Goal: Transaction & Acquisition: Book appointment/travel/reservation

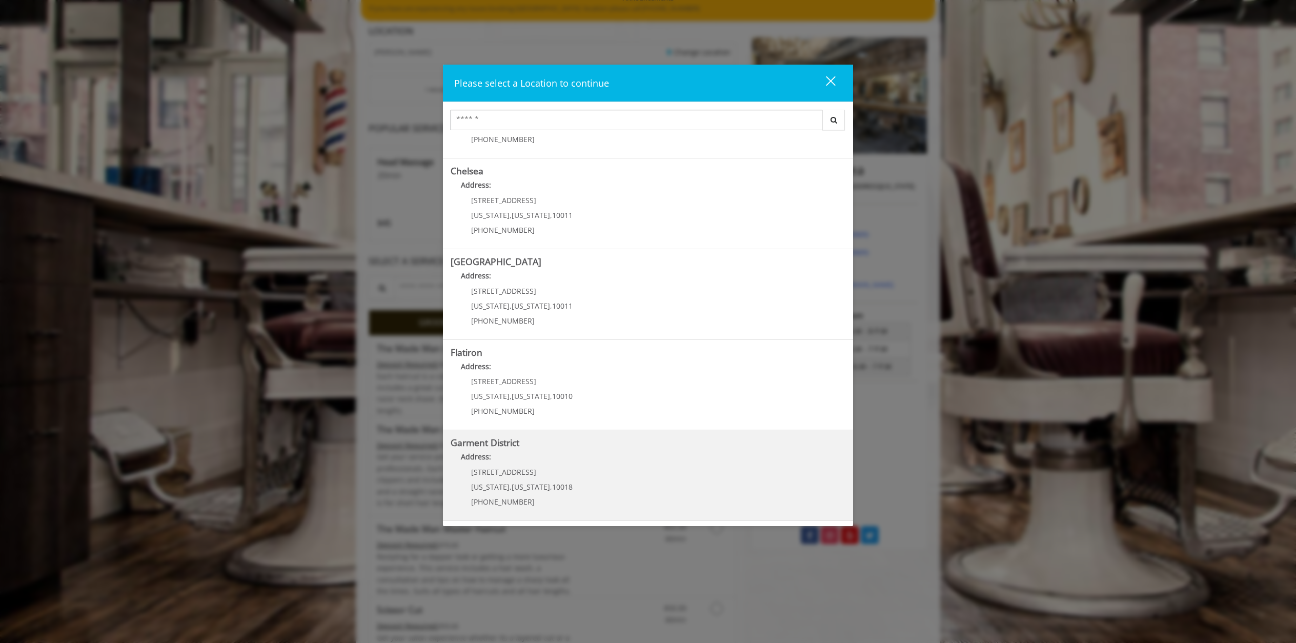
scroll to position [103, 0]
click at [568, 471] on District "Garment District Address: 1400 Broadway New York , New York , 10018 (212) 997-4…" at bounding box center [648, 475] width 395 height 75
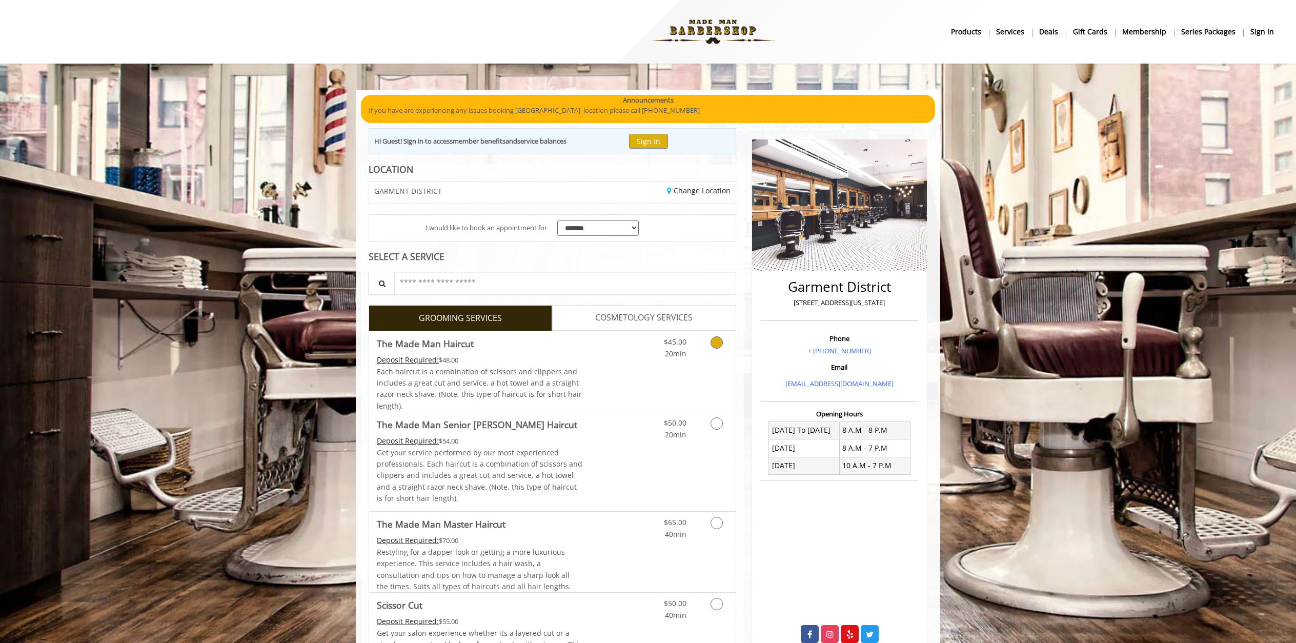
click at [718, 341] on icon "Grooming services" at bounding box center [717, 342] width 12 height 12
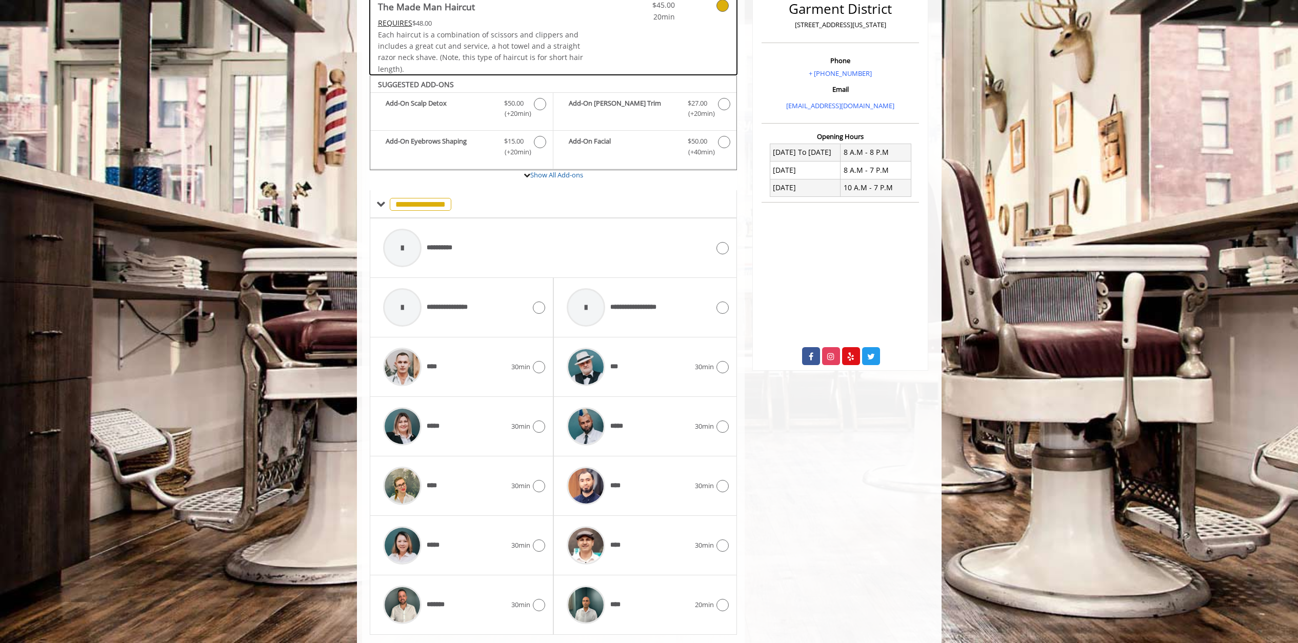
scroll to position [306, 0]
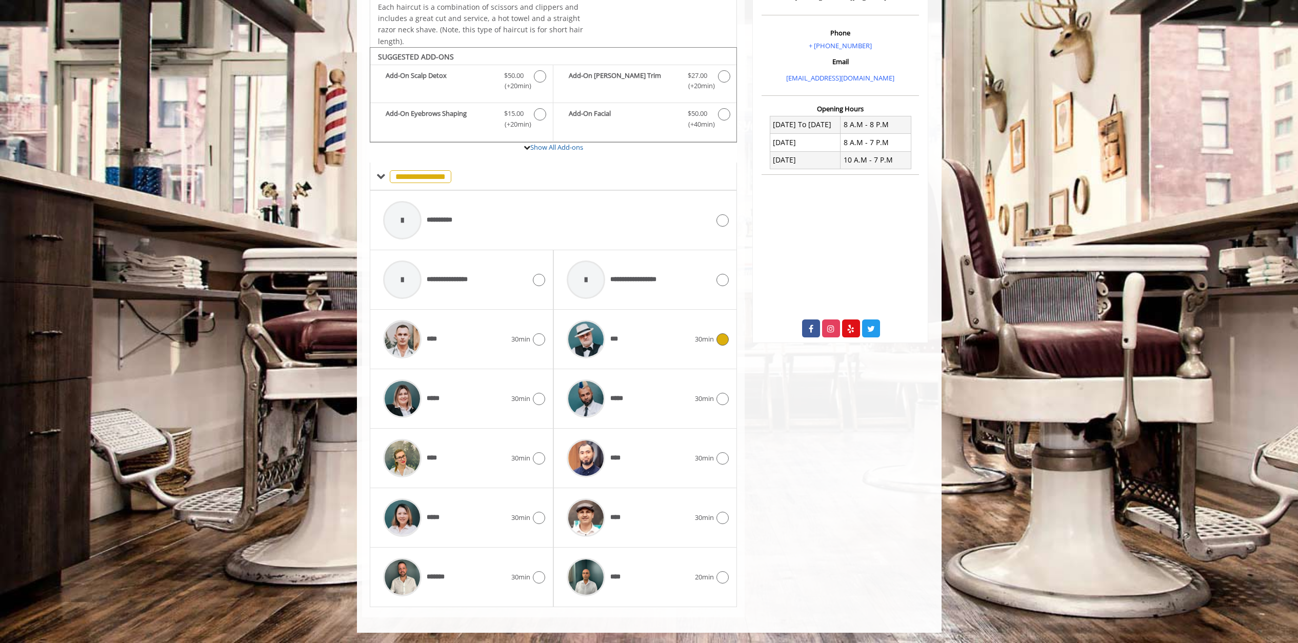
click at [721, 340] on icon at bounding box center [722, 339] width 12 height 12
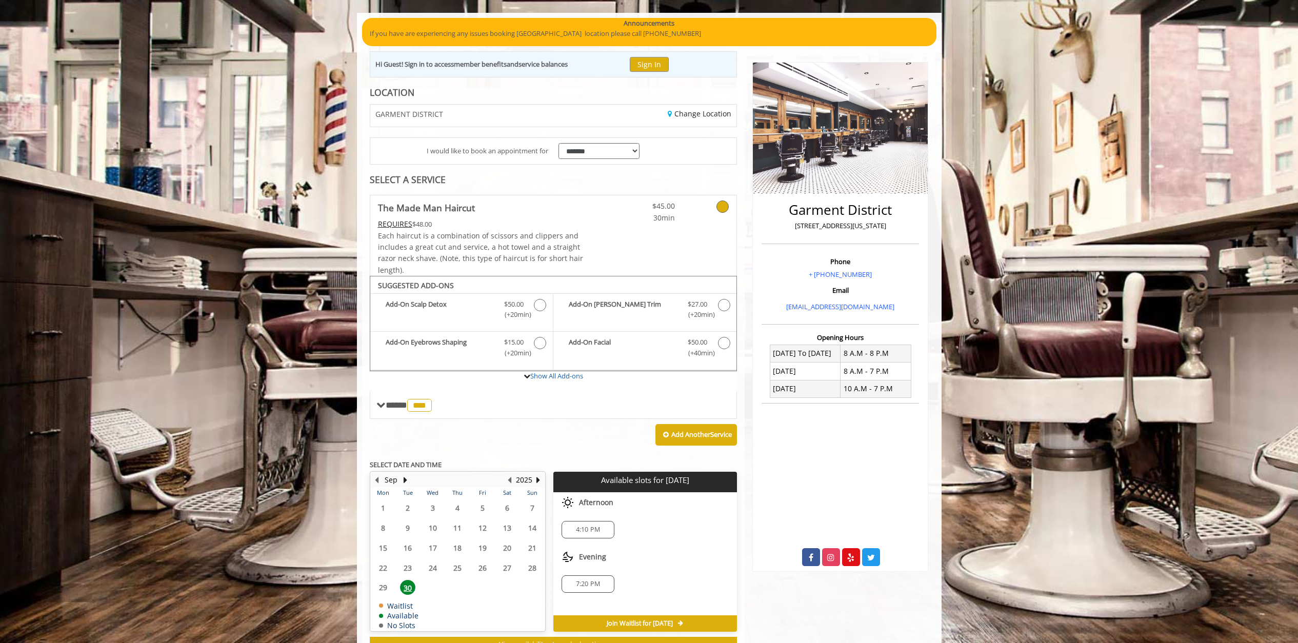
scroll to position [116, 0]
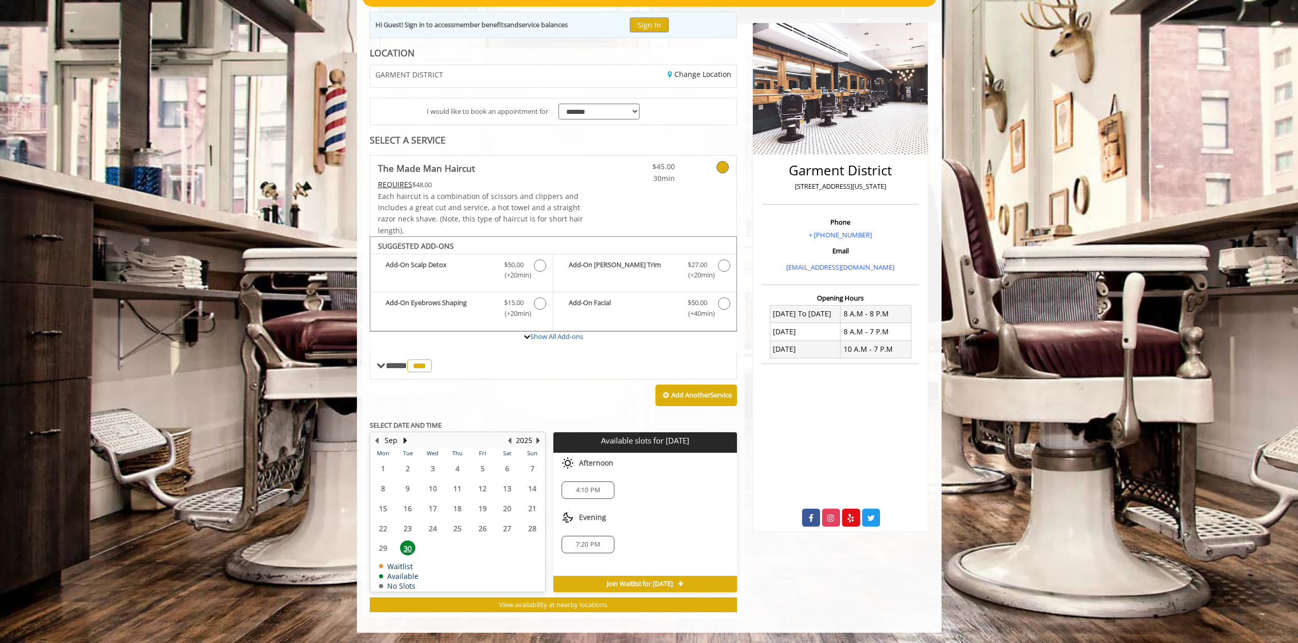
click at [539, 443] on button "Next Year" at bounding box center [538, 440] width 8 height 11
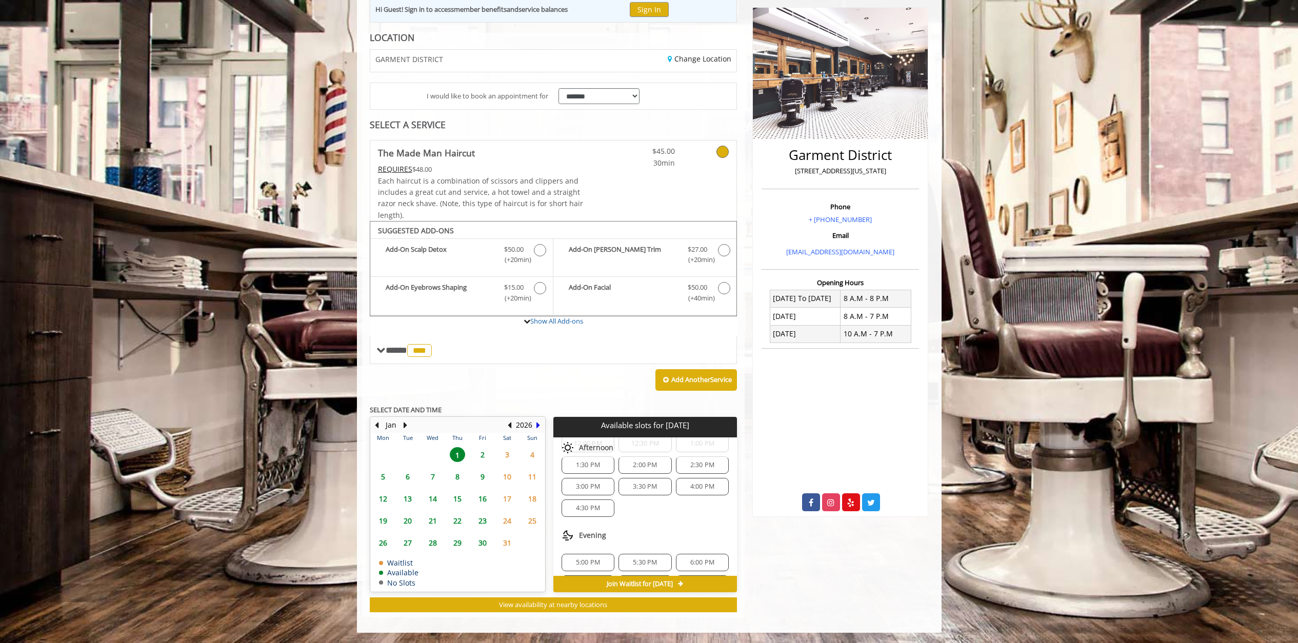
scroll to position [154, 0]
click at [705, 537] on span "6:00 PM" at bounding box center [702, 537] width 24 height 8
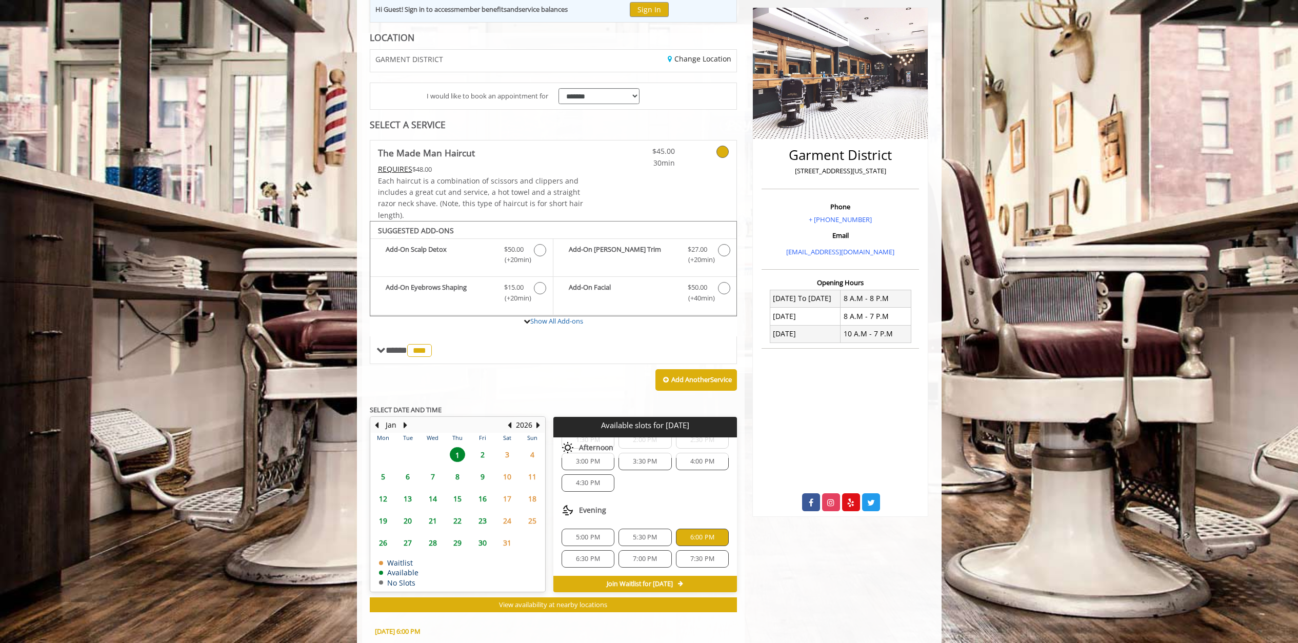
scroll to position [317, 0]
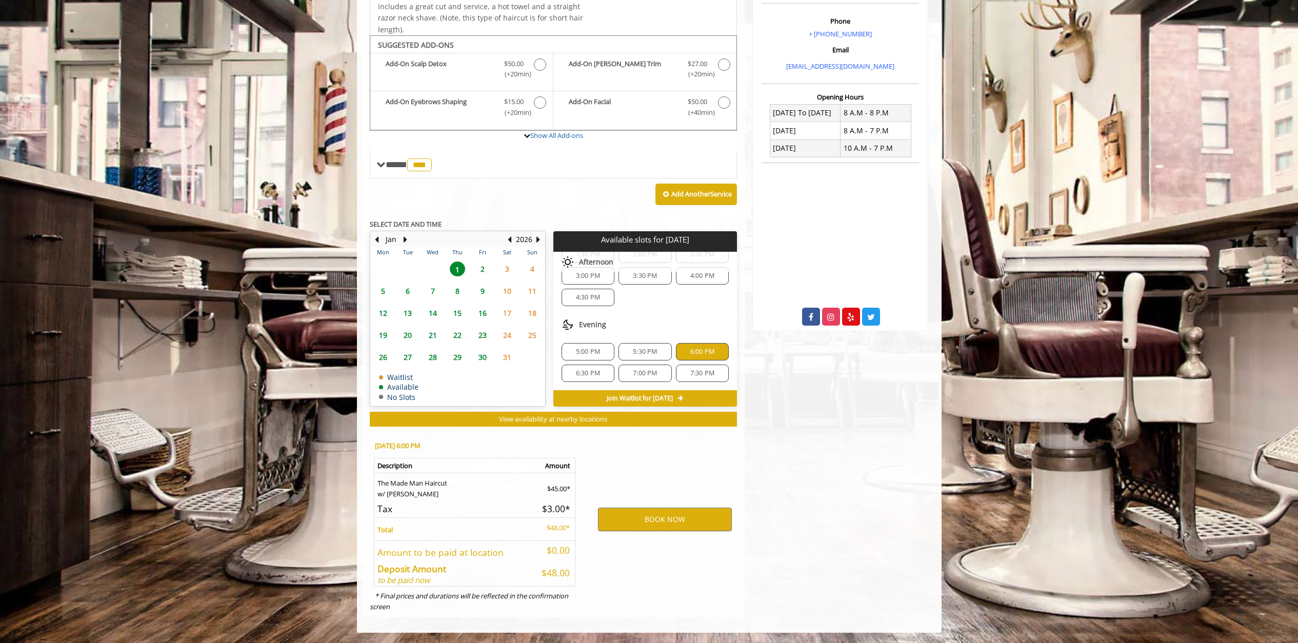
click at [485, 265] on span "2" at bounding box center [482, 269] width 15 height 15
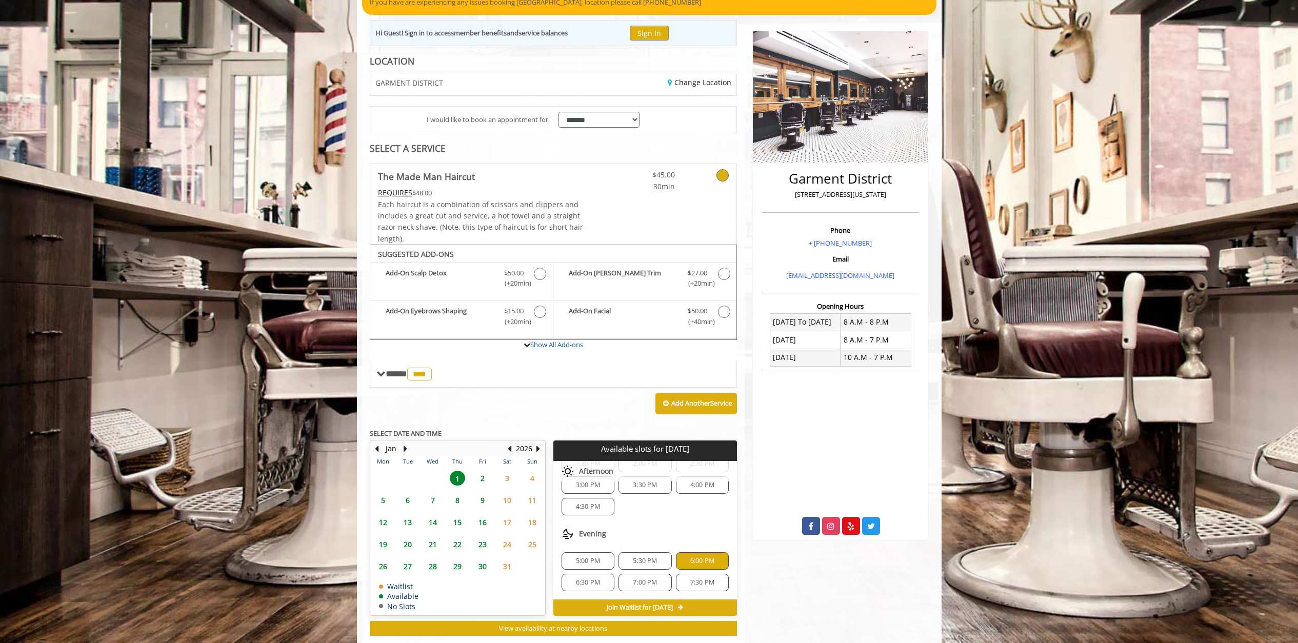
click at [485, 268] on b "Add-On Scalp Detox" at bounding box center [440, 279] width 108 height 22
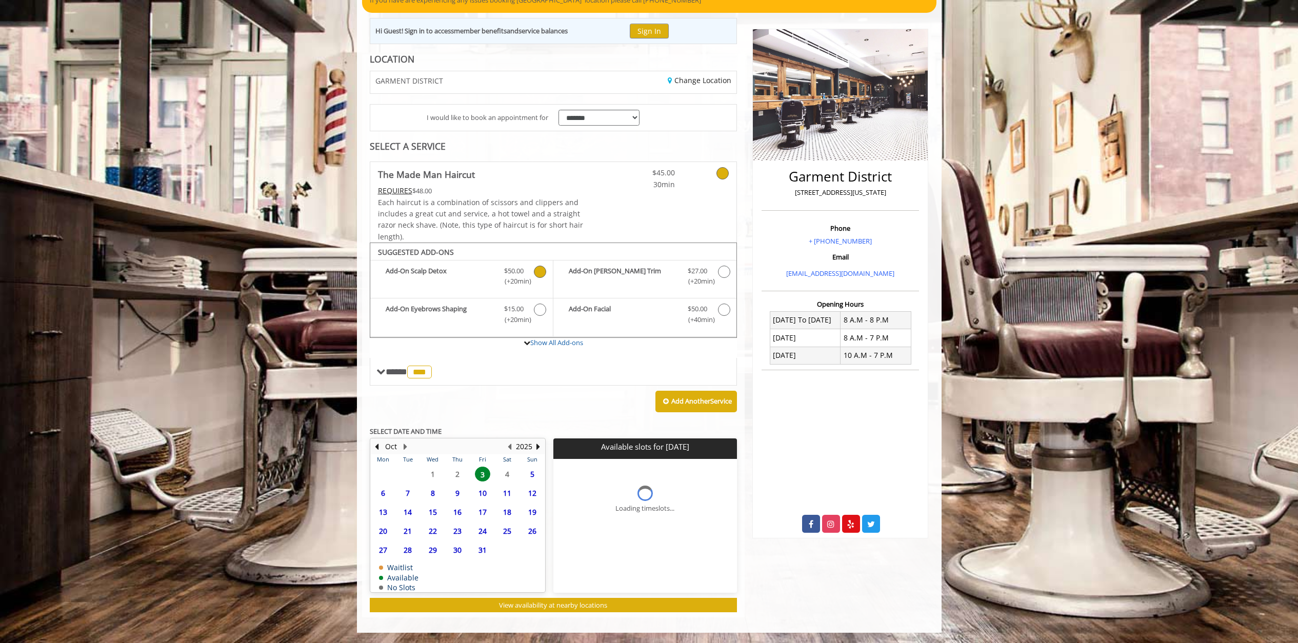
scroll to position [133, 0]
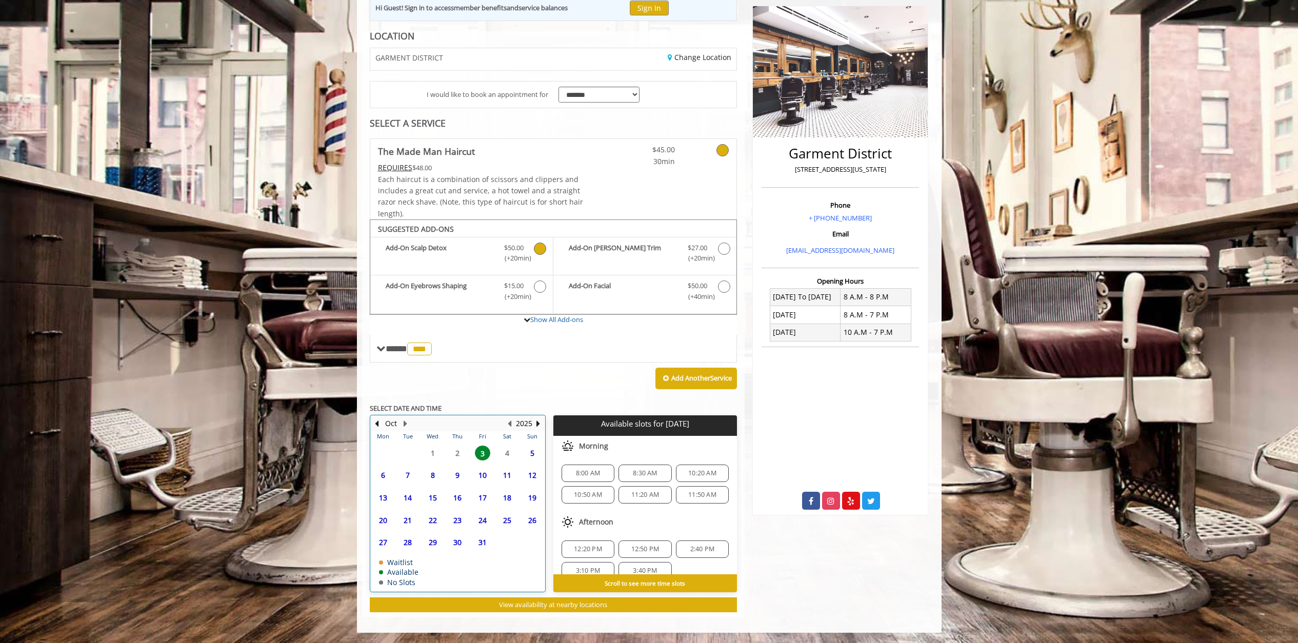
click at [455, 453] on table "Mon Tue Wed Thu Fri Sat Sun 29 30 1 2 3 4 5 6 7 8 9 10 11 12 13 14 15 16 17 18 …" at bounding box center [458, 511] width 174 height 160
click at [430, 454] on table "Mon Tue Wed Thu Fri Sat Sun 29 30 1 2 3 4 5 6 7 8 9 10 11 12 13 14 15 16 17 18 …" at bounding box center [458, 511] width 174 height 160
click at [433, 454] on table "Mon Tue Wed Thu Fri Sat Sun 29 30 1 2 3 4 5 6 7 8 9 10 11 12 13 14 15 16 17 18 …" at bounding box center [458, 511] width 174 height 160
click at [456, 454] on table "Mon Tue Wed Thu Fri Sat Sun 29 30 1 2 3 4 5 6 7 8 9 10 11 12 13 14 15 16 17 18 …" at bounding box center [458, 511] width 174 height 160
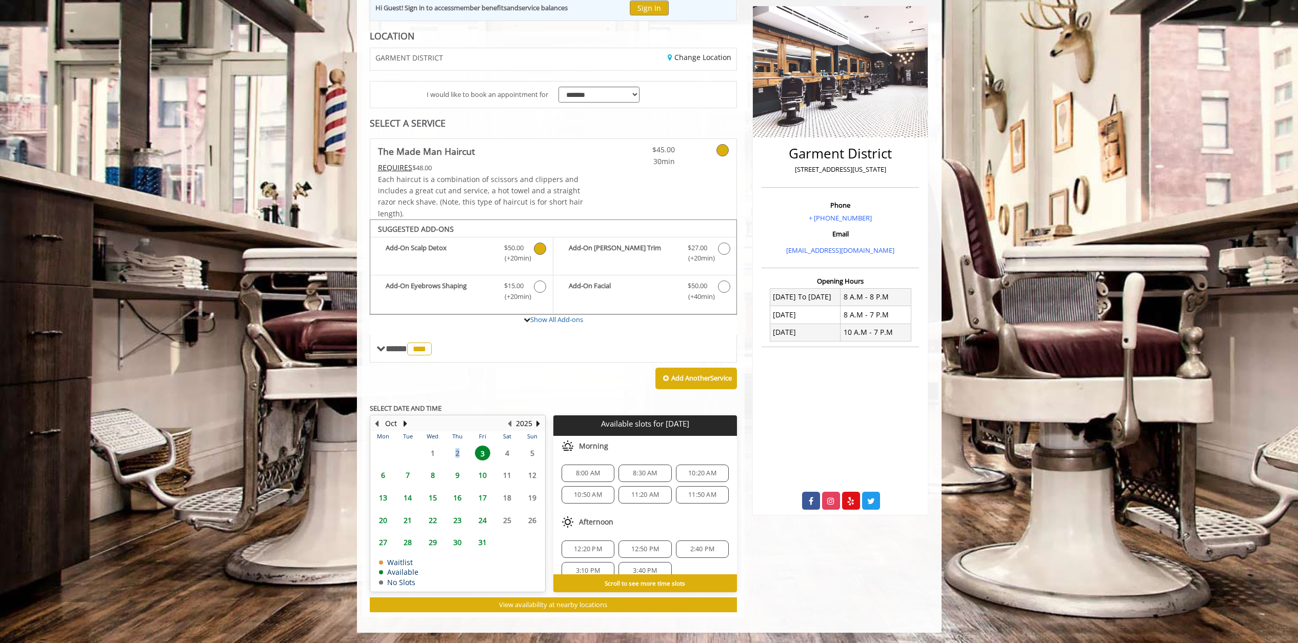
click at [377, 424] on button "Previous Month" at bounding box center [377, 423] width 8 height 11
click at [430, 455] on table "Mon Tue Wed Thu Fri Sat Sun 29 30 1 2 3 4 5 6 7 8 9 10 11 12 13 14 15 16 17 18 …" at bounding box center [458, 511] width 174 height 160
click at [434, 455] on table "Mon Tue Wed Thu Fri Sat Sun 29 30 1 2 3 4 5 6 7 8 9 10 11 12 13 14 15 16 17 18 …" at bounding box center [458, 511] width 174 height 160
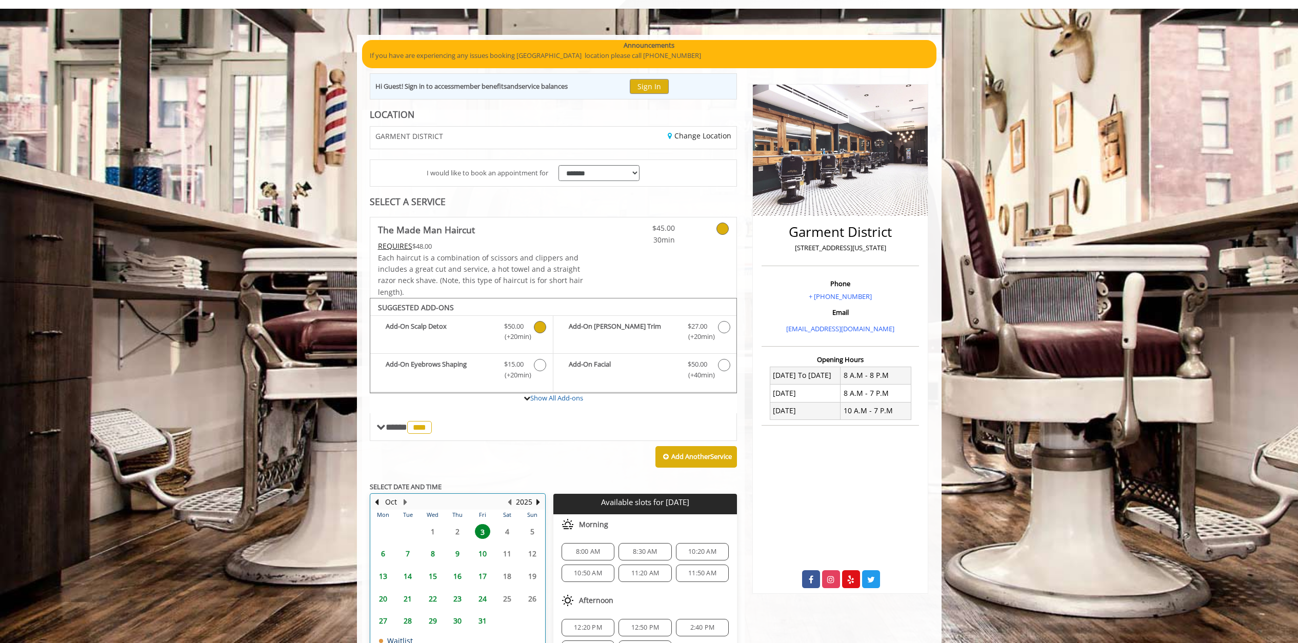
scroll to position [0, 0]
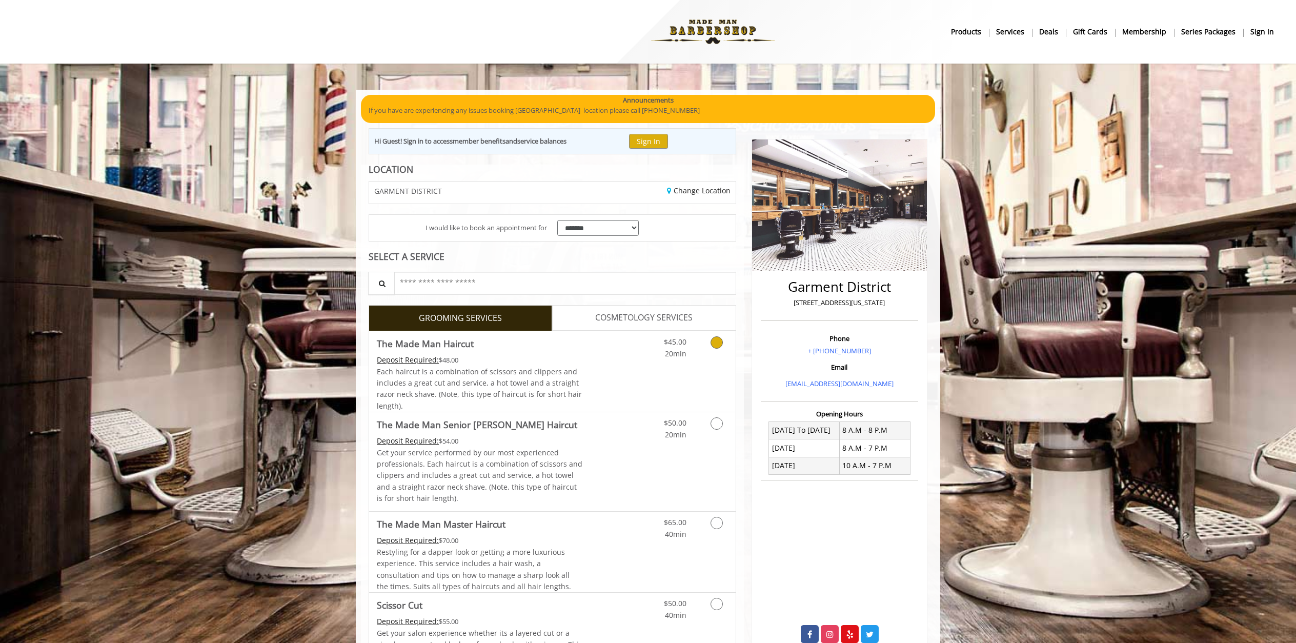
click at [716, 344] on icon "Grooming services" at bounding box center [717, 342] width 12 height 12
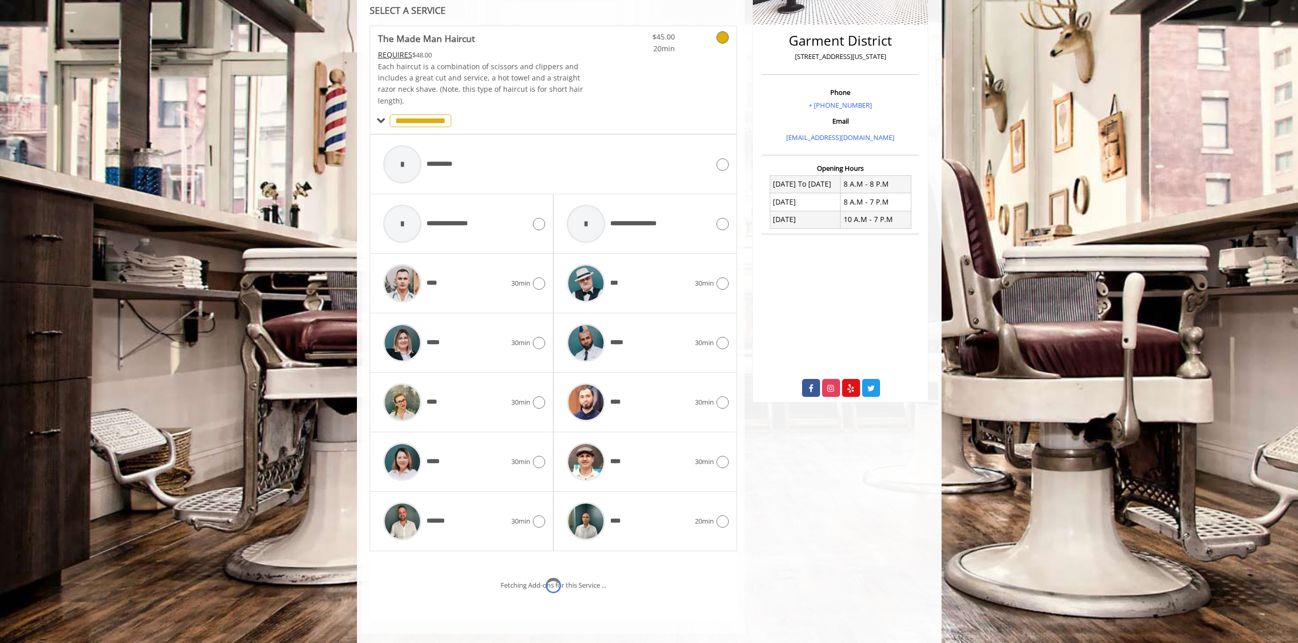
scroll to position [306, 0]
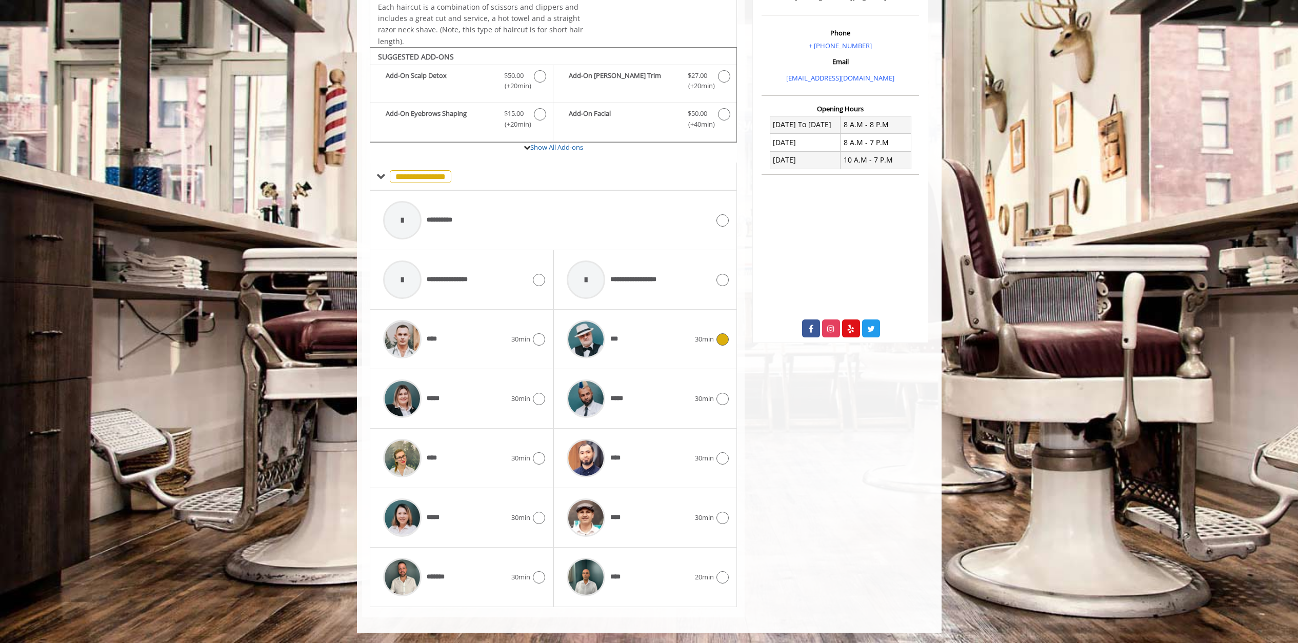
click at [649, 346] on div "***" at bounding box center [627, 339] width 133 height 49
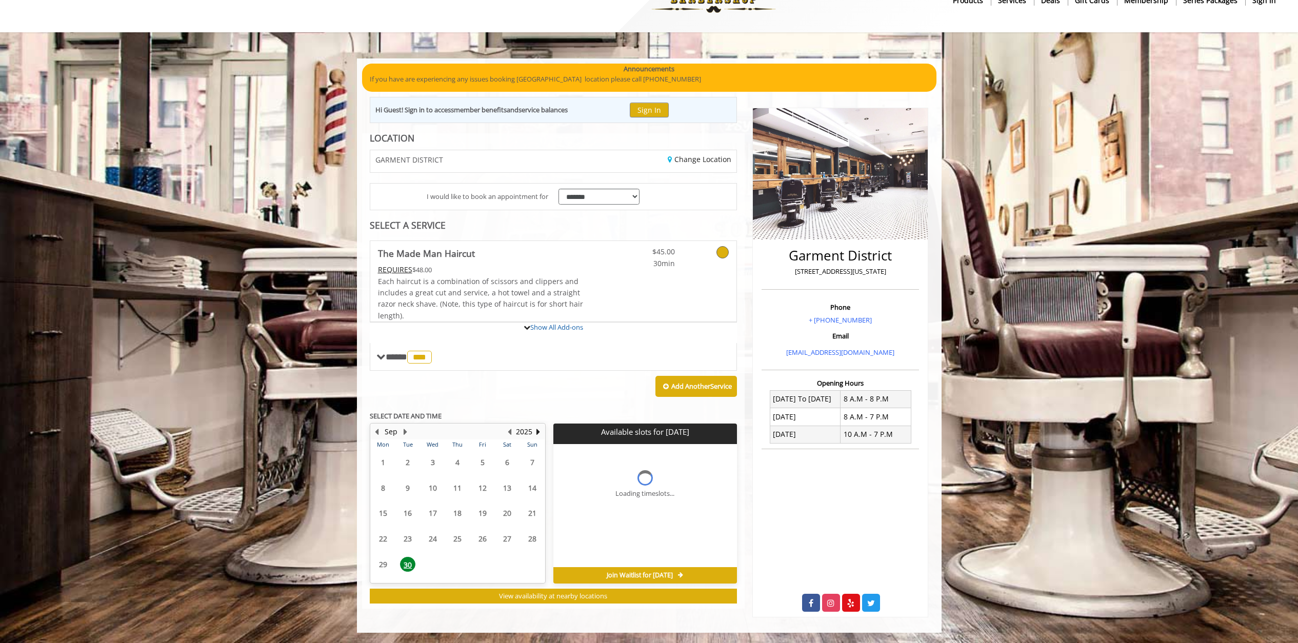
scroll to position [116, 0]
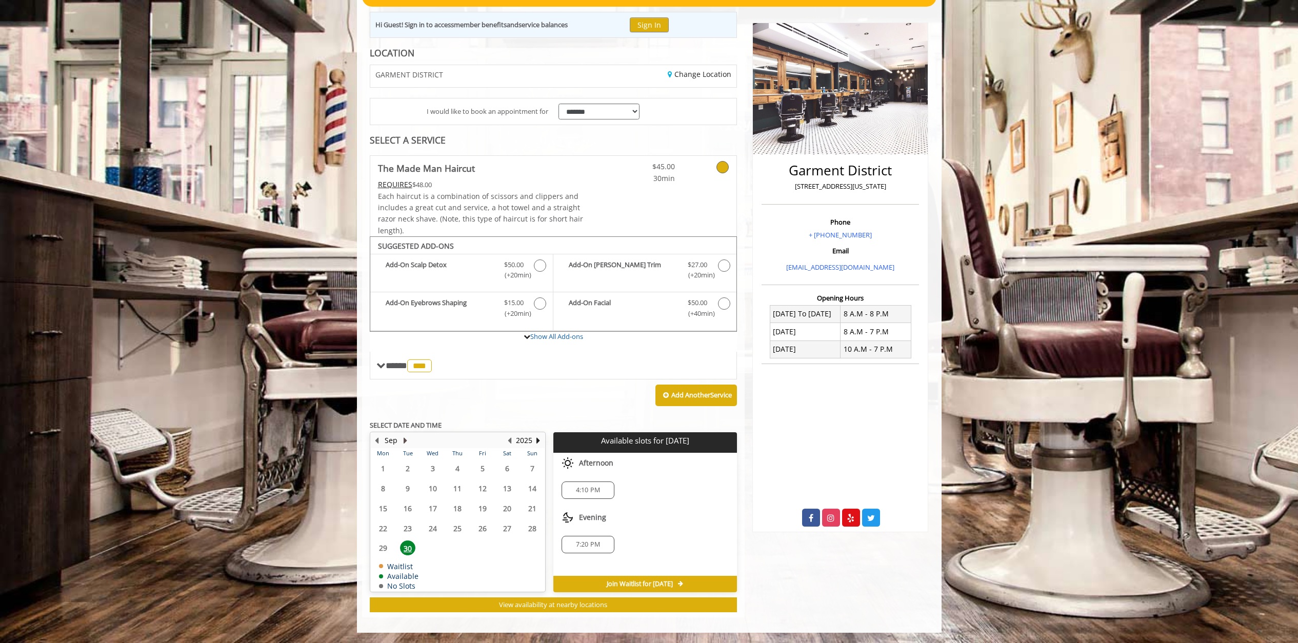
click at [403, 443] on button "Next Month" at bounding box center [405, 440] width 8 height 11
click at [457, 468] on span "2" at bounding box center [457, 468] width 15 height 15
click at [435, 470] on span "1" at bounding box center [432, 468] width 15 height 15
click at [376, 443] on button "Previous Month" at bounding box center [377, 440] width 8 height 11
click at [408, 441] on button "Next Month" at bounding box center [405, 440] width 8 height 11
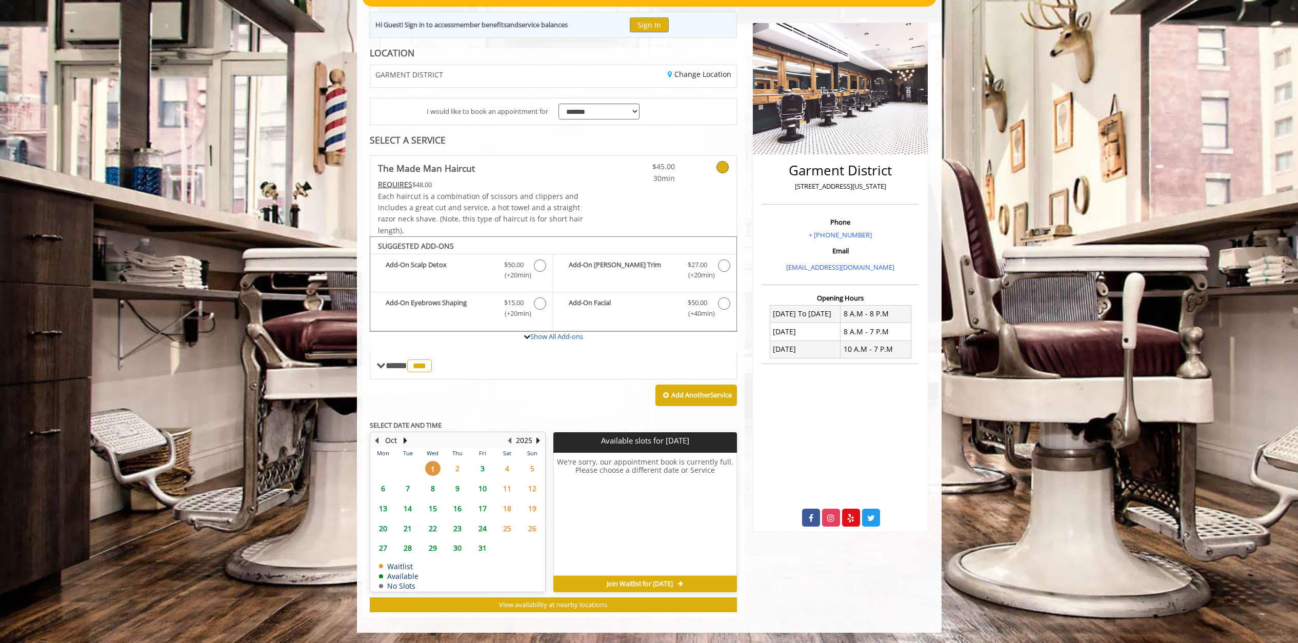
click at [376, 440] on button "Previous Month" at bounding box center [377, 440] width 8 height 11
click at [408, 440] on button "Next Month" at bounding box center [405, 440] width 8 height 11
